Goal: Information Seeking & Learning: Understand process/instructions

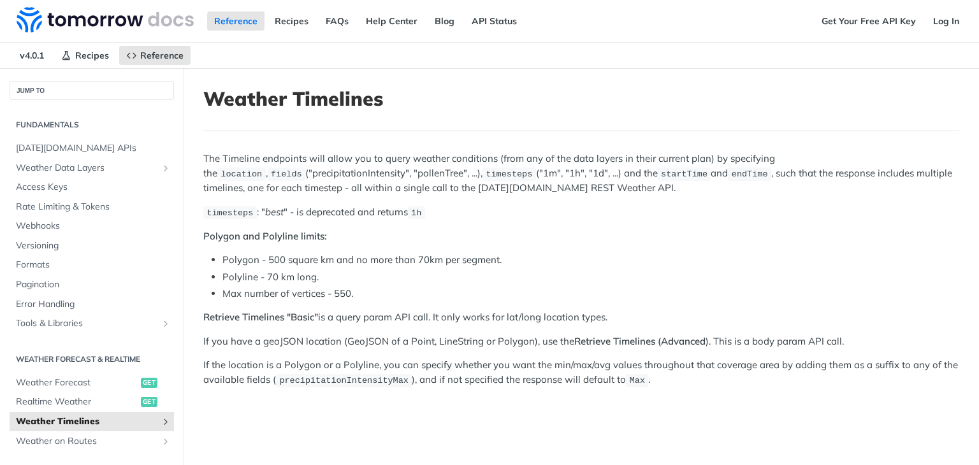
click at [161, 417] on icon "Show subpages for Weather Timelines" at bounding box center [166, 422] width 10 height 10
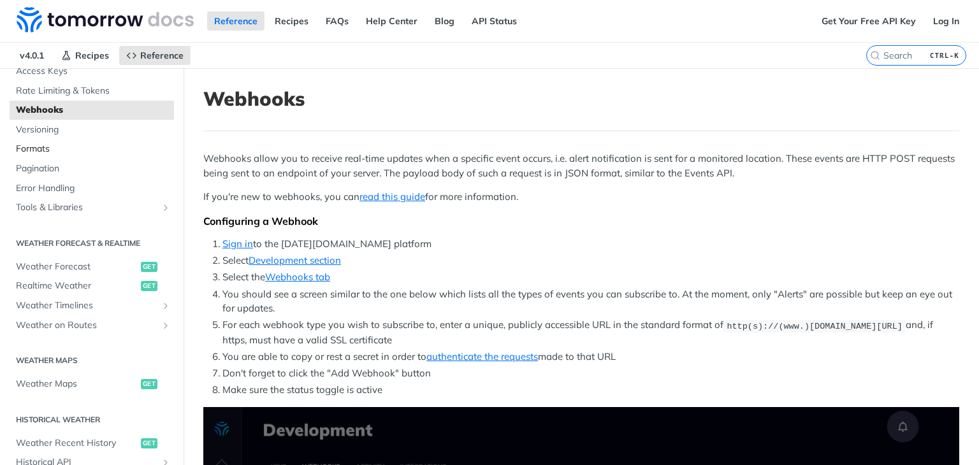
scroll to position [191, 0]
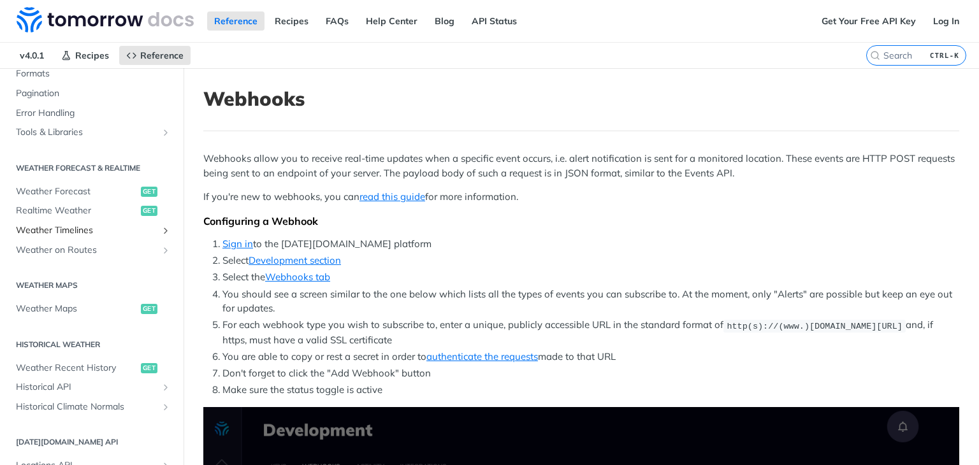
click at [48, 225] on span "Weather Timelines" at bounding box center [87, 230] width 142 height 13
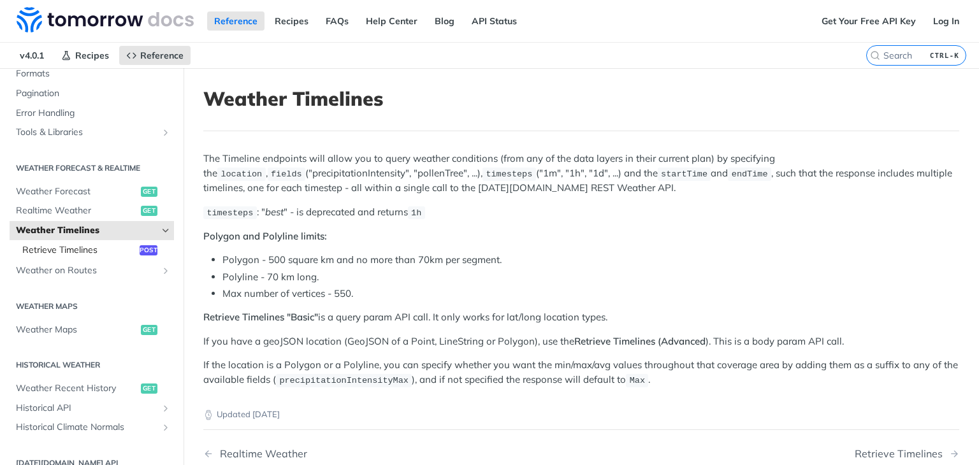
click at [56, 246] on span "Retrieve Timelines" at bounding box center [79, 250] width 114 height 13
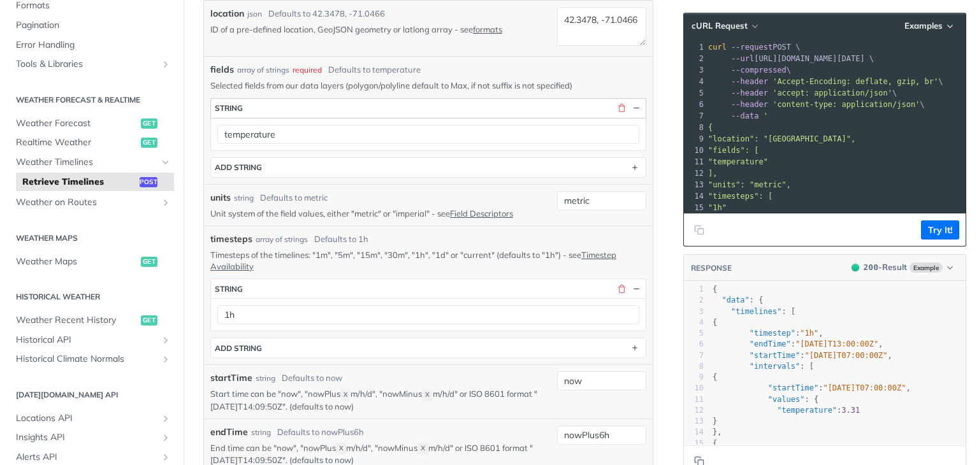
scroll to position [319, 0]
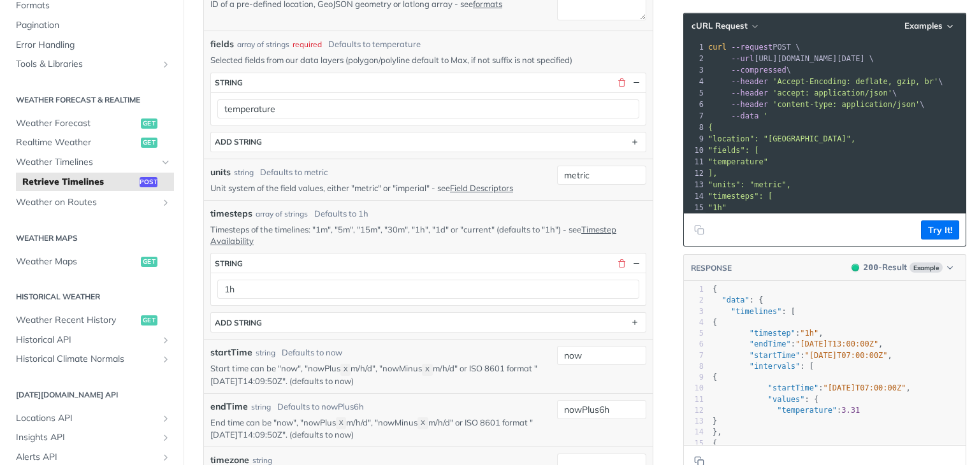
click at [317, 224] on p "Timesteps of the timelines: "1m", "5m", "15m", "30m", "1h", "1d" or "current" (…" at bounding box center [428, 235] width 436 height 23
click at [341, 228] on p "Timesteps of the timelines: "1m", "5m", "15m", "30m", "1h", "1d" or "current" (…" at bounding box center [428, 235] width 436 height 23
click at [370, 224] on p "Timesteps of the timelines: "1m", "5m", "15m", "30m", "1h", "1d" or "current" (…" at bounding box center [428, 235] width 436 height 23
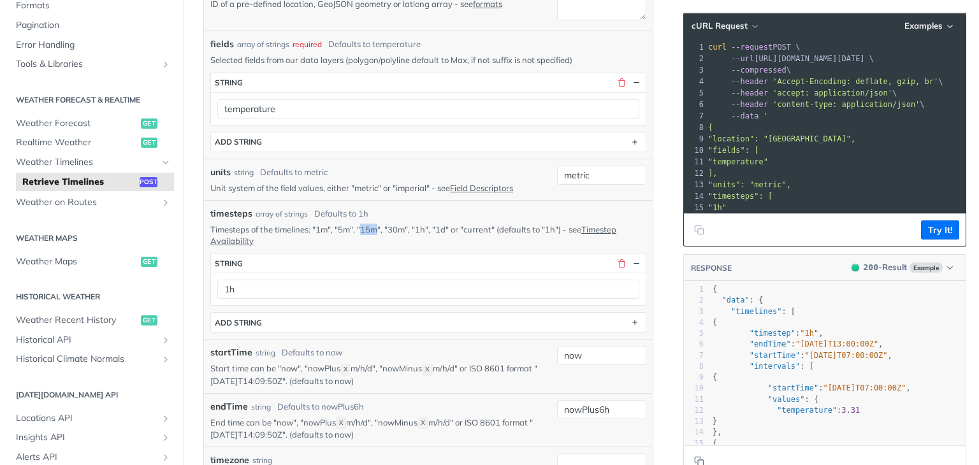
click at [370, 224] on p "Timesteps of the timelines: "1m", "5m", "15m", "30m", "1h", "1d" or "current" (…" at bounding box center [428, 235] width 436 height 23
click at [395, 228] on p "Timesteps of the timelines: "1m", "5m", "15m", "30m", "1h", "1d" or "current" (…" at bounding box center [428, 235] width 436 height 23
copy p "30m"
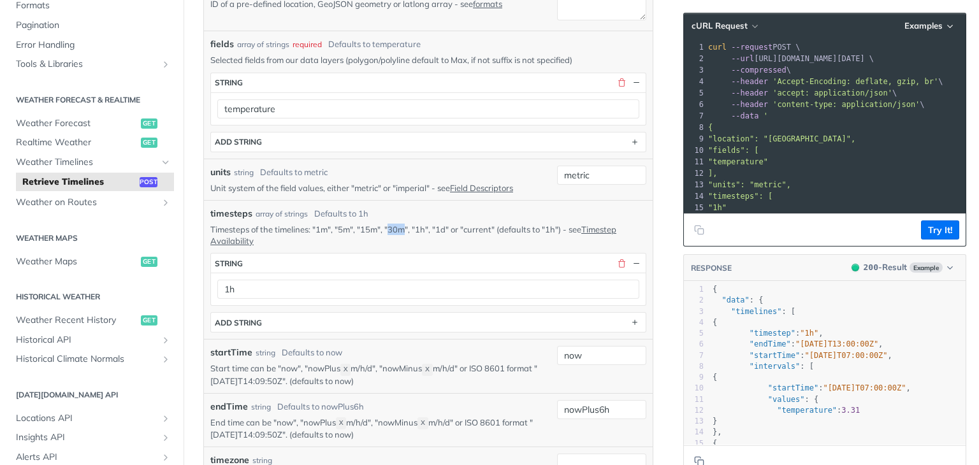
click at [397, 226] on p "Timesteps of the timelines: "1m", "5m", "15m", "30m", "1h", "1d" or "current" (…" at bounding box center [428, 235] width 436 height 23
click at [426, 225] on p "Timesteps of the timelines: "1m", "5m", "15m", "30m", "1h", "1d" or "current" (…" at bounding box center [428, 235] width 436 height 23
click at [422, 228] on p "Timesteps of the timelines: "1m", "5m", "15m", "30m", "1h", "1d" or "current" (…" at bounding box center [428, 235] width 436 height 23
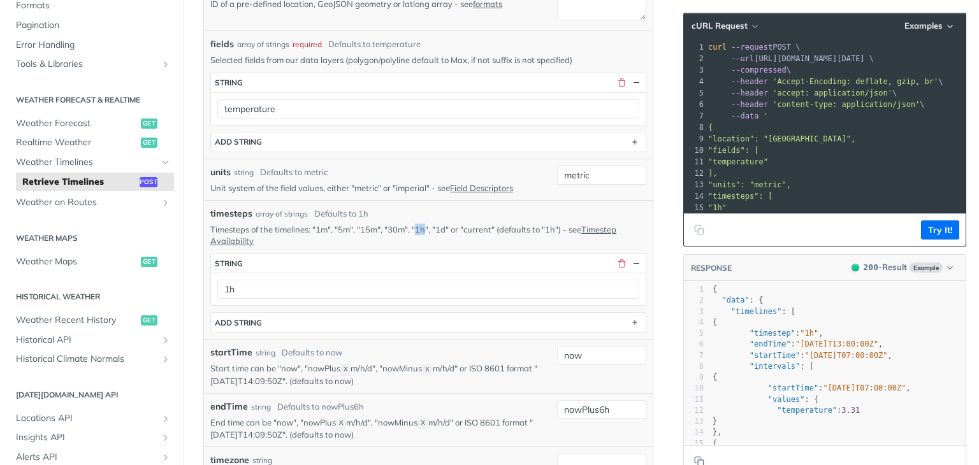
click at [422, 228] on p "Timesteps of the timelines: "1m", "5m", "15m", "30m", "1h", "1d" or "current" (…" at bounding box center [428, 235] width 436 height 23
copy p "1h"
click at [396, 228] on p "Timesteps of the timelines: "1m", "5m", "15m", "30m", "1h", "1d" or "current" (…" at bounding box center [428, 235] width 436 height 23
click at [361, 228] on p "Timesteps of the timelines: "1m", "5m", "15m", "30m", "1h", "1d" or "current" (…" at bounding box center [428, 235] width 436 height 23
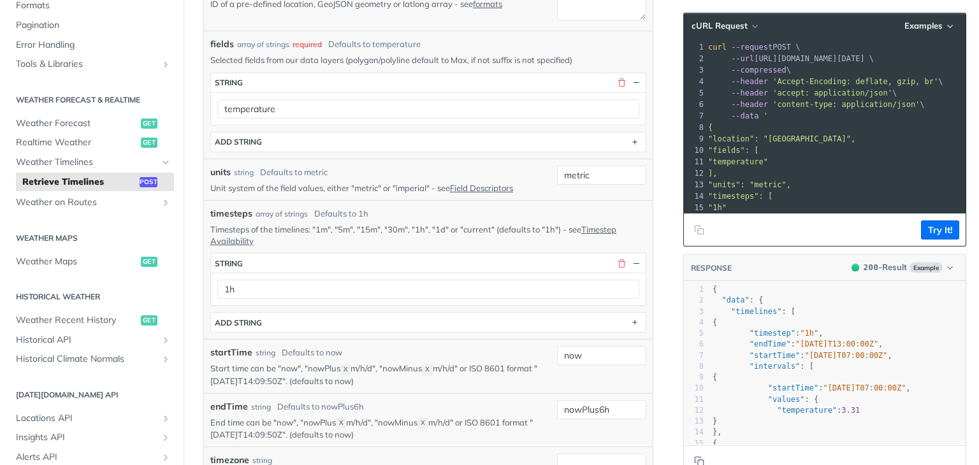
click at [367, 226] on p "Timesteps of the timelines: "1m", "5m", "15m", "30m", "1h", "1d" or "current" (…" at bounding box center [428, 235] width 436 height 23
copy p "15m"
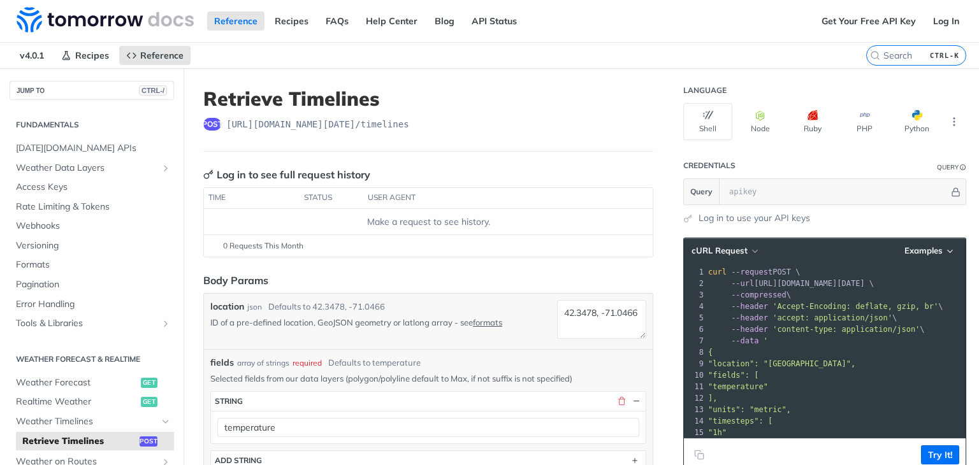
scroll to position [407, 0]
